Goal: Information Seeking & Learning: Learn about a topic

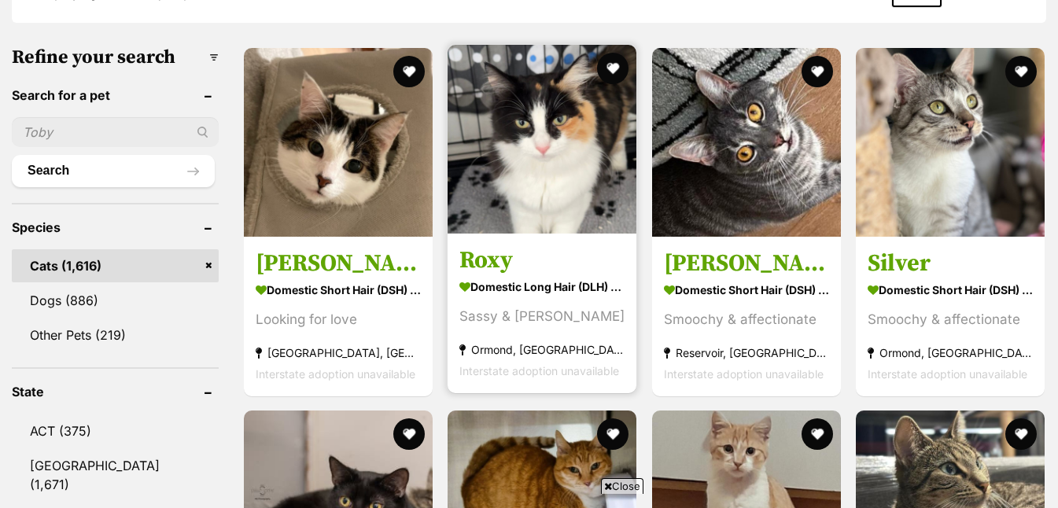
click at [554, 212] on img at bounding box center [541, 139] width 189 height 189
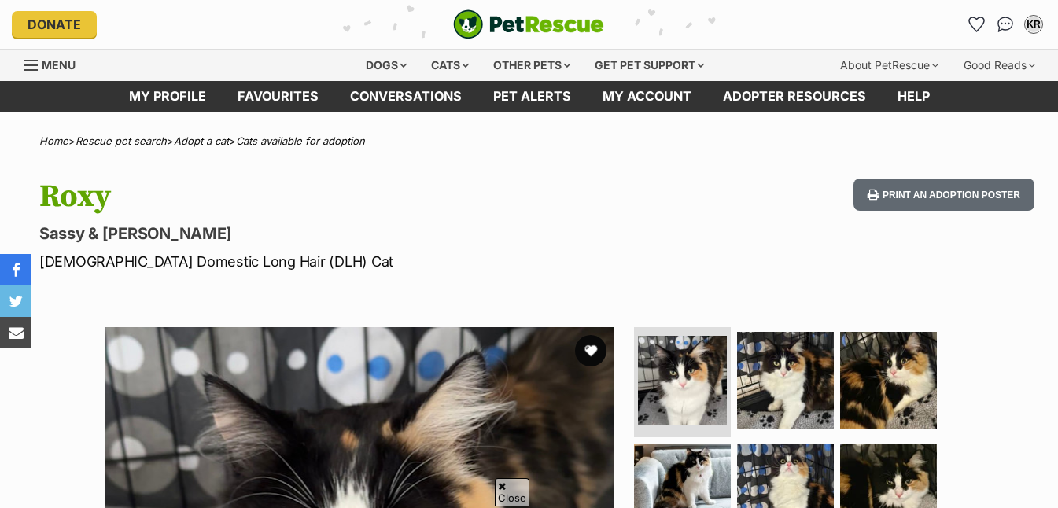
scroll to position [252, 0]
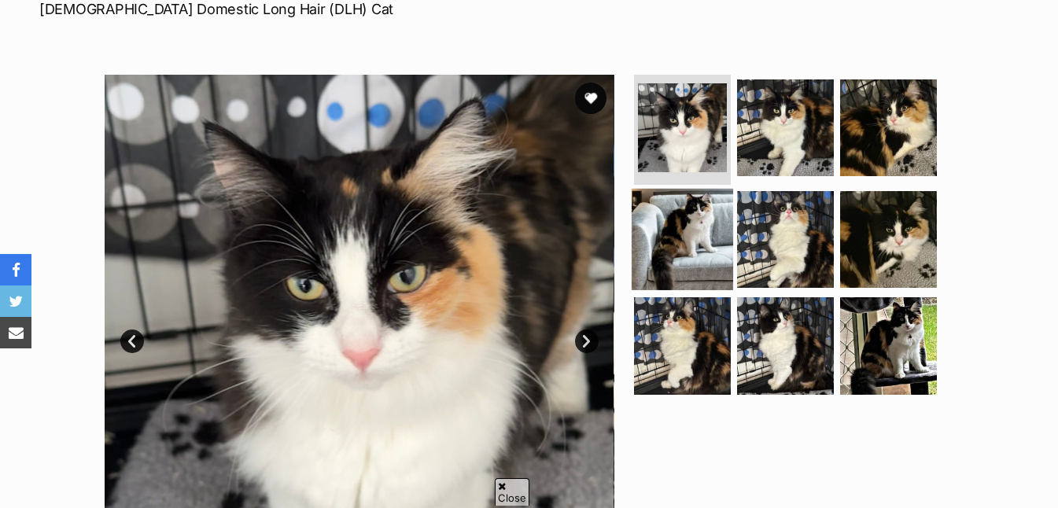
click at [698, 222] on img at bounding box center [682, 238] width 101 height 101
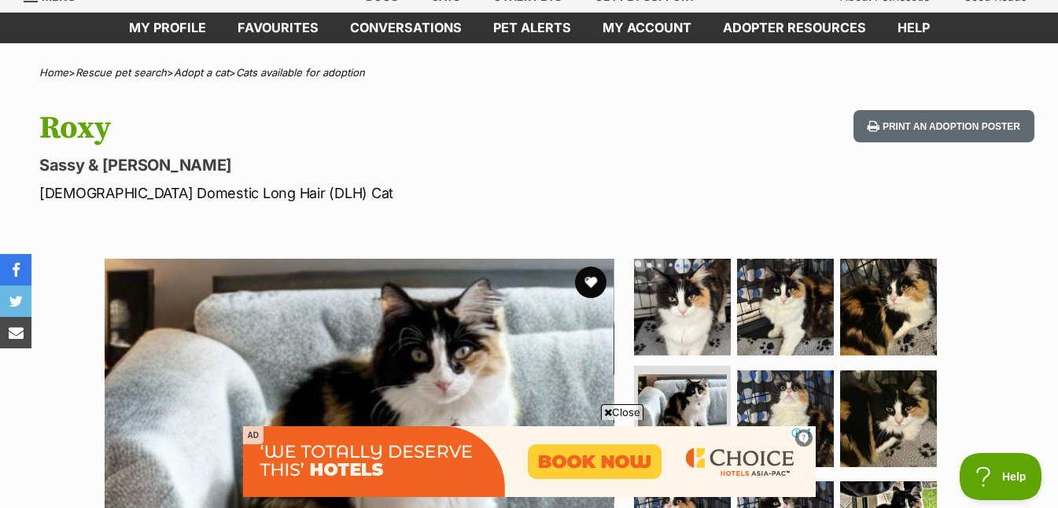
scroll to position [138, 0]
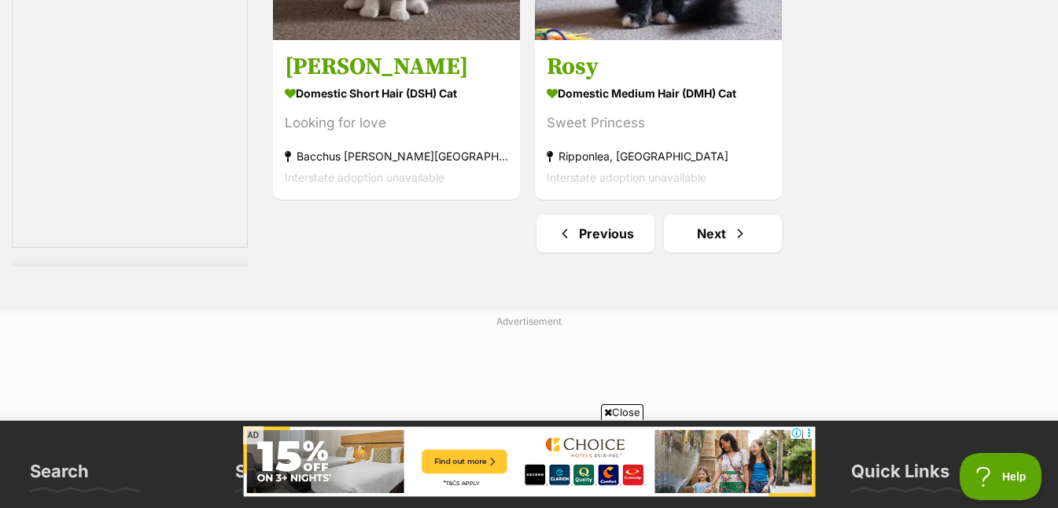
scroll to position [3725, 0]
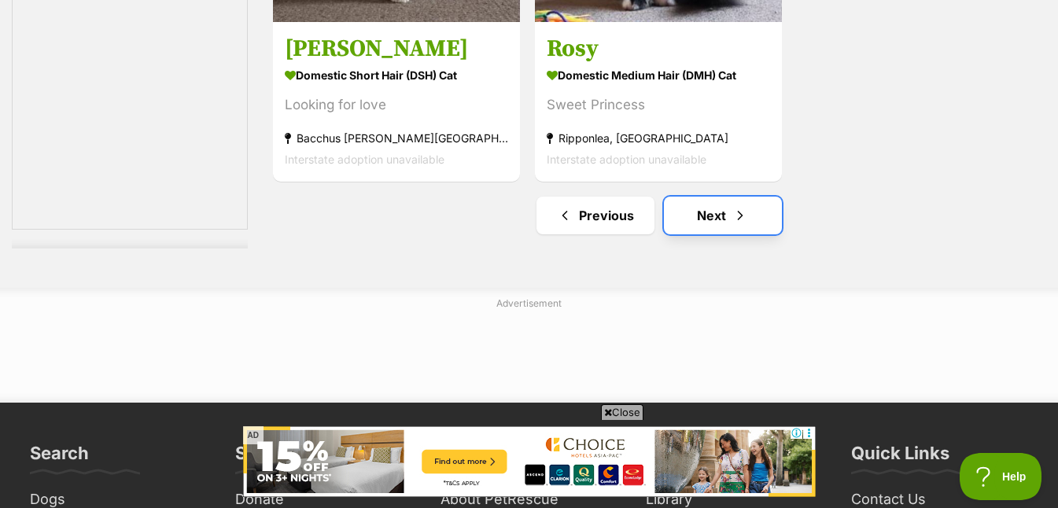
click at [711, 212] on link "Next" at bounding box center [723, 216] width 118 height 38
